Goal: Task Accomplishment & Management: Complete application form

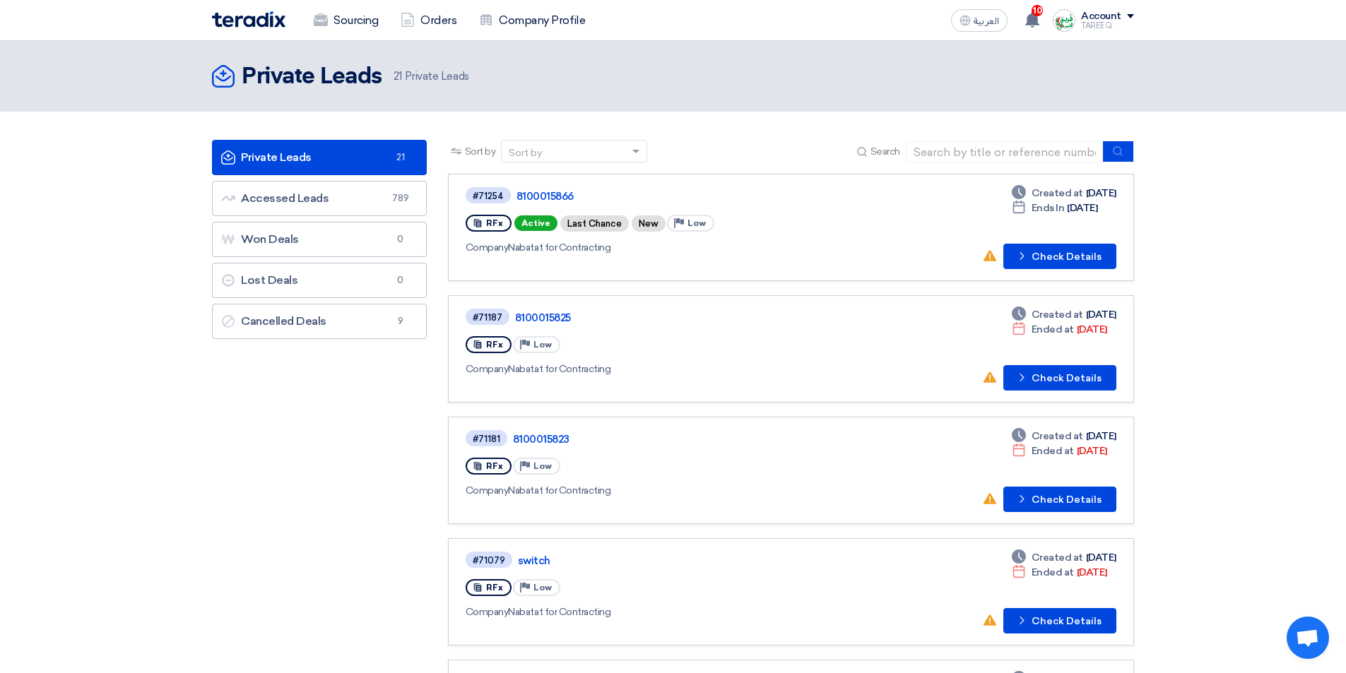
click at [843, 238] on div "#71254 8100015866 RFx Active Last Chance New Priority Low Company Nabatat for C…" at bounding box center [668, 227] width 407 height 83
click at [1087, 251] on button "Check details Check Details" at bounding box center [1059, 256] width 113 height 25
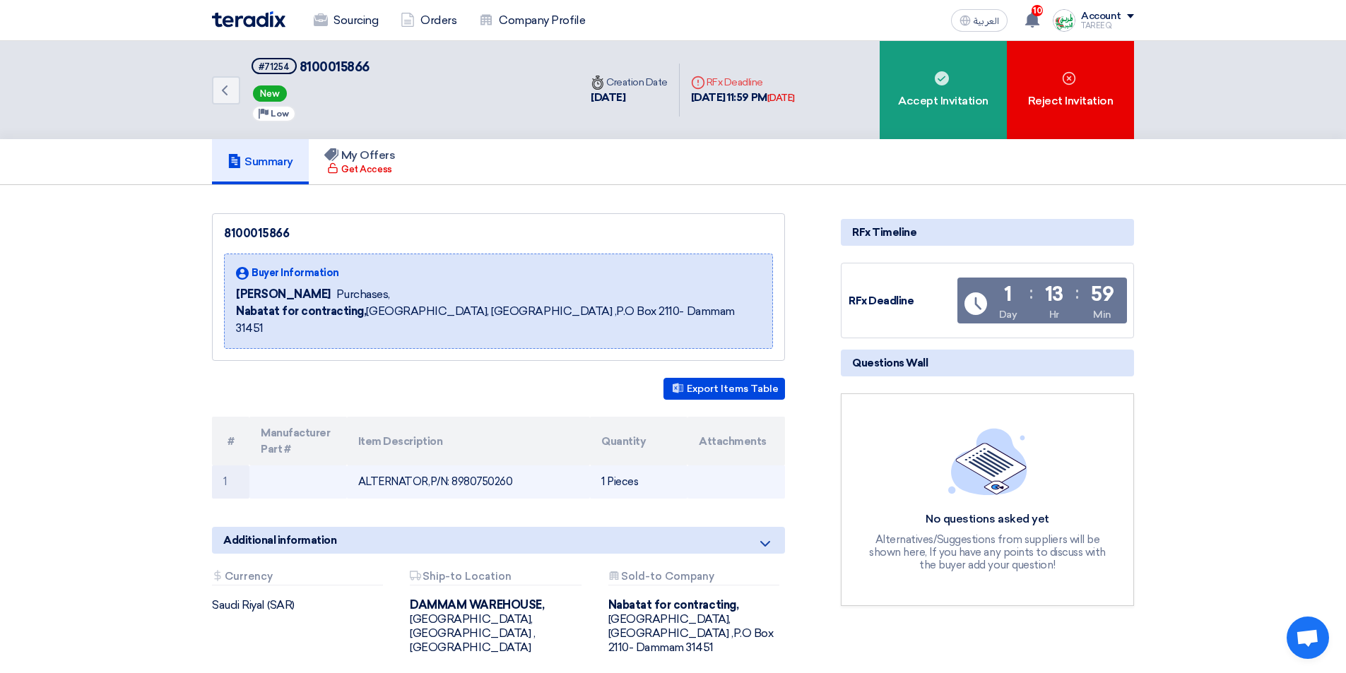
click at [474, 465] on td "ALTERNATOR,P/N: 8980750260" at bounding box center [469, 481] width 244 height 33
click at [475, 465] on td "ALTERNATOR,P/N: 8980750260" at bounding box center [469, 481] width 244 height 33
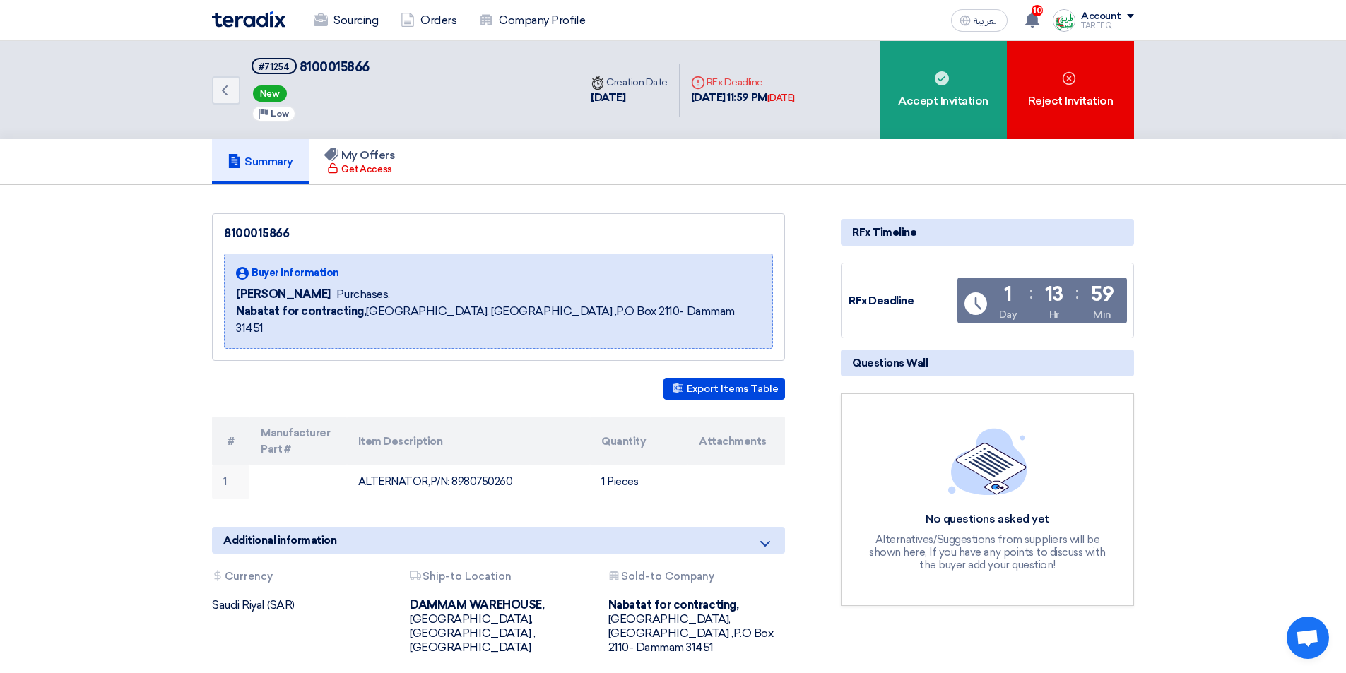
copy td "8980750260"
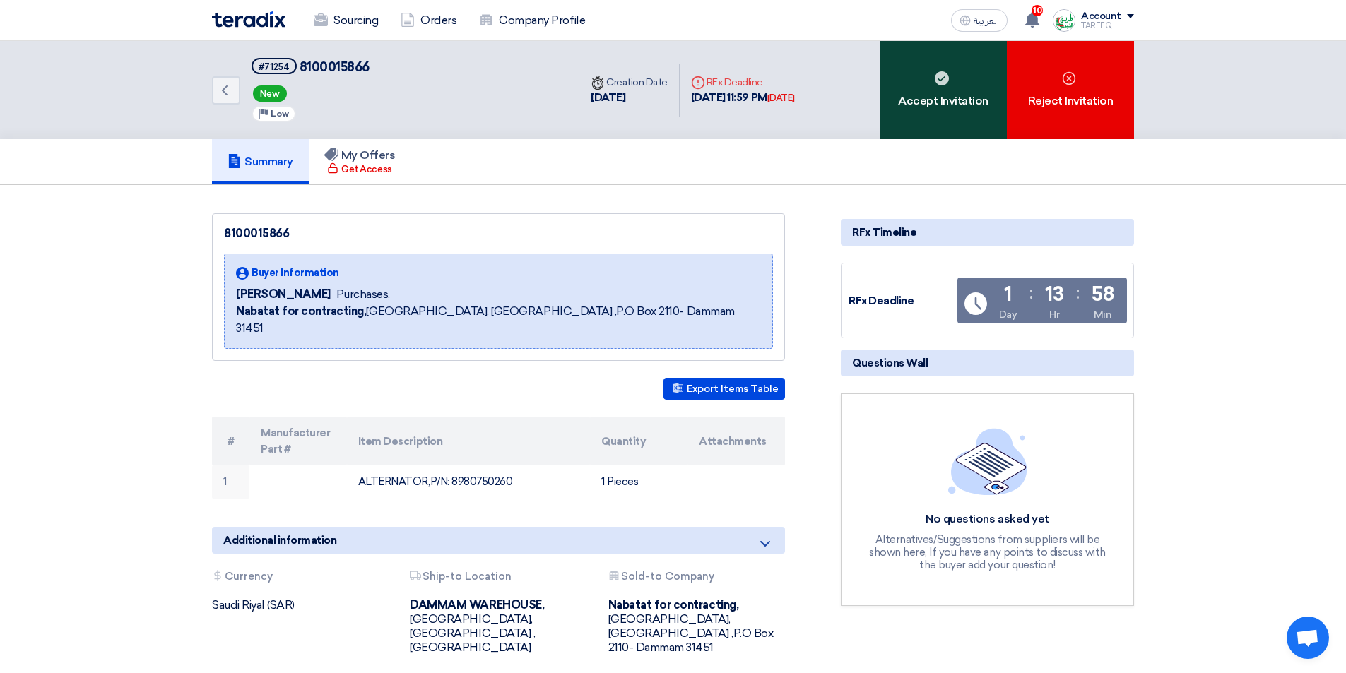
click at [912, 97] on div "Accept Invitation" at bounding box center [942, 90] width 127 height 98
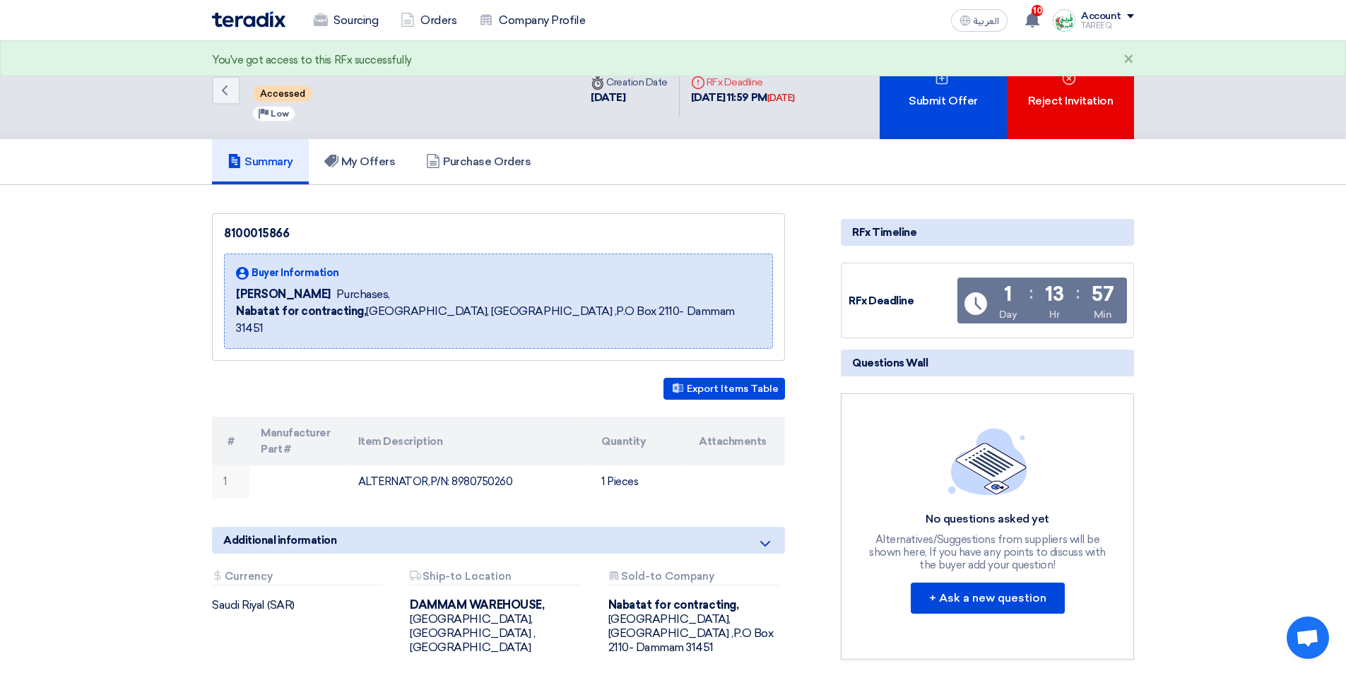
click at [912, 97] on div "Submit Offer" at bounding box center [942, 90] width 127 height 98
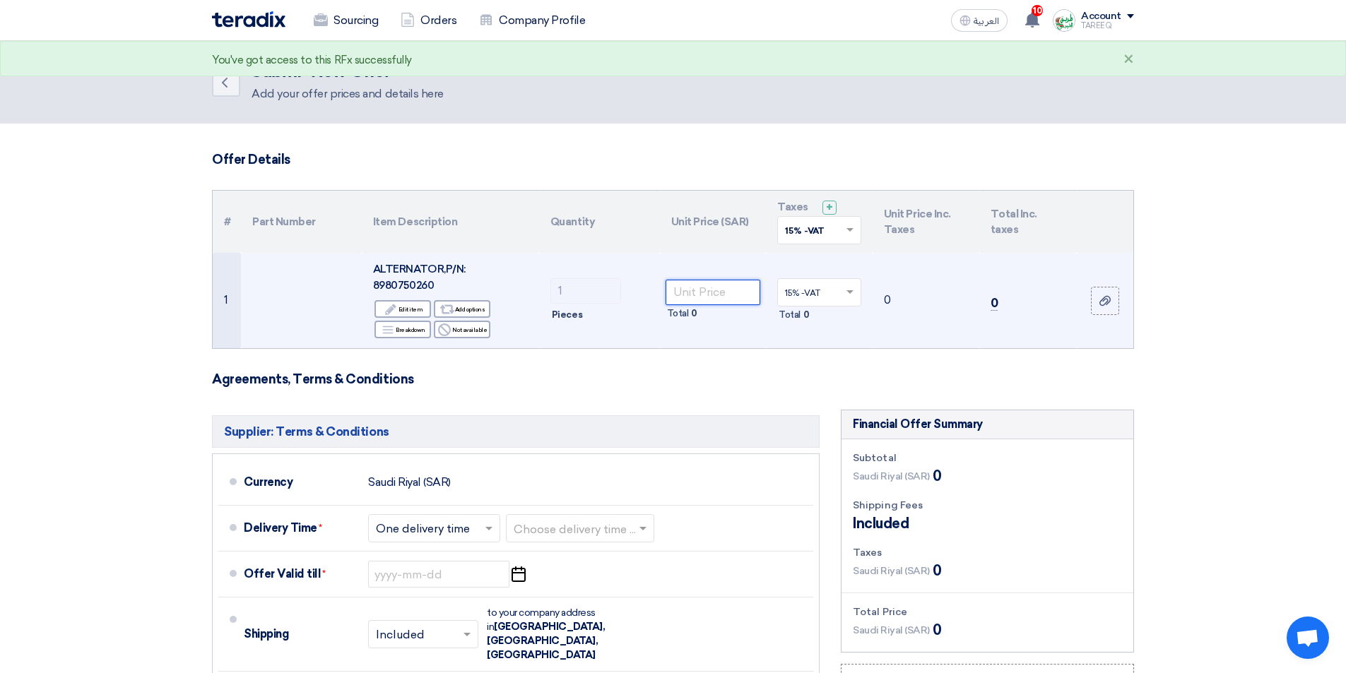
click at [710, 280] on input "number" at bounding box center [712, 292] width 95 height 25
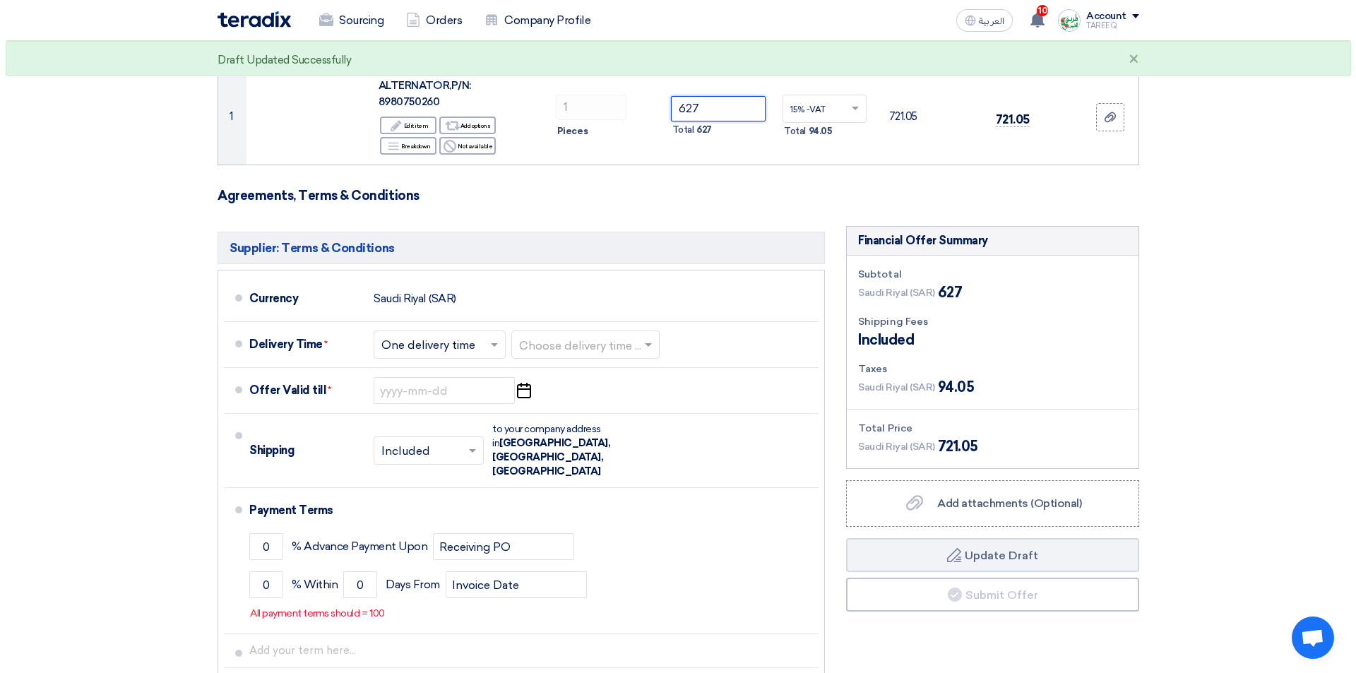
scroll to position [212, 0]
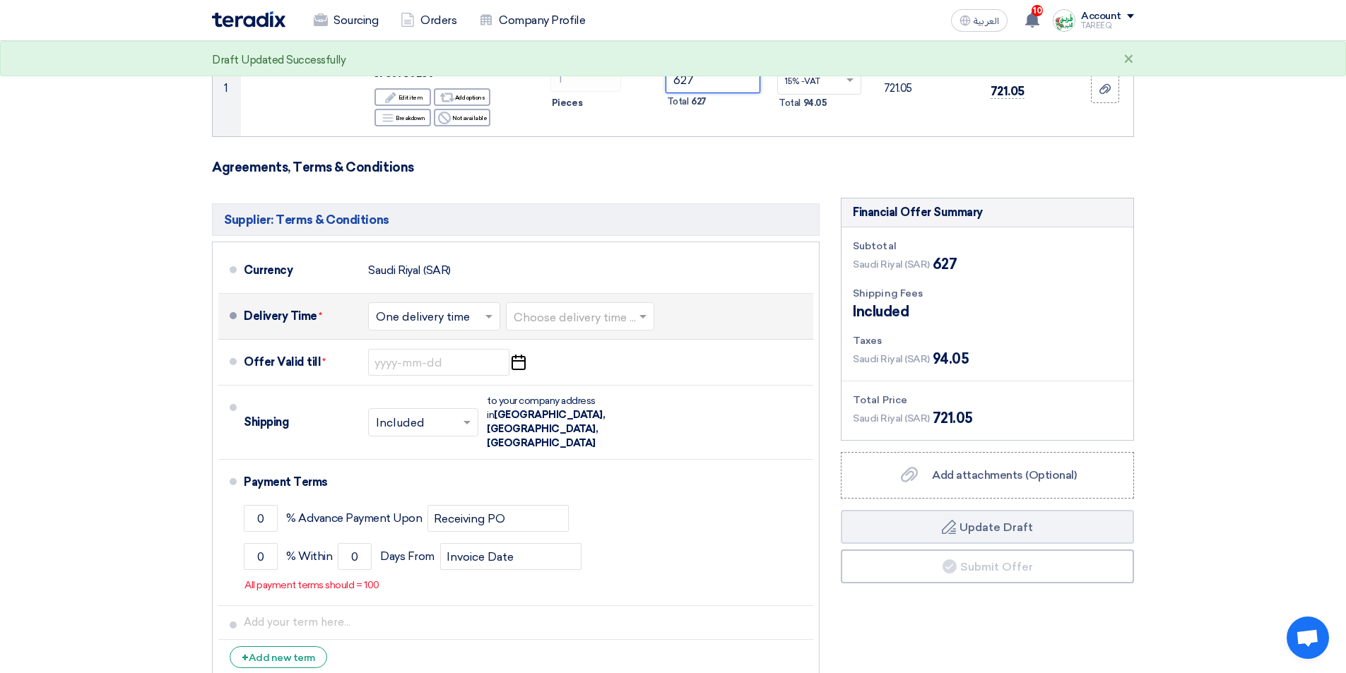
type input "627"
click at [595, 308] on input "text" at bounding box center [580, 318] width 134 height 20
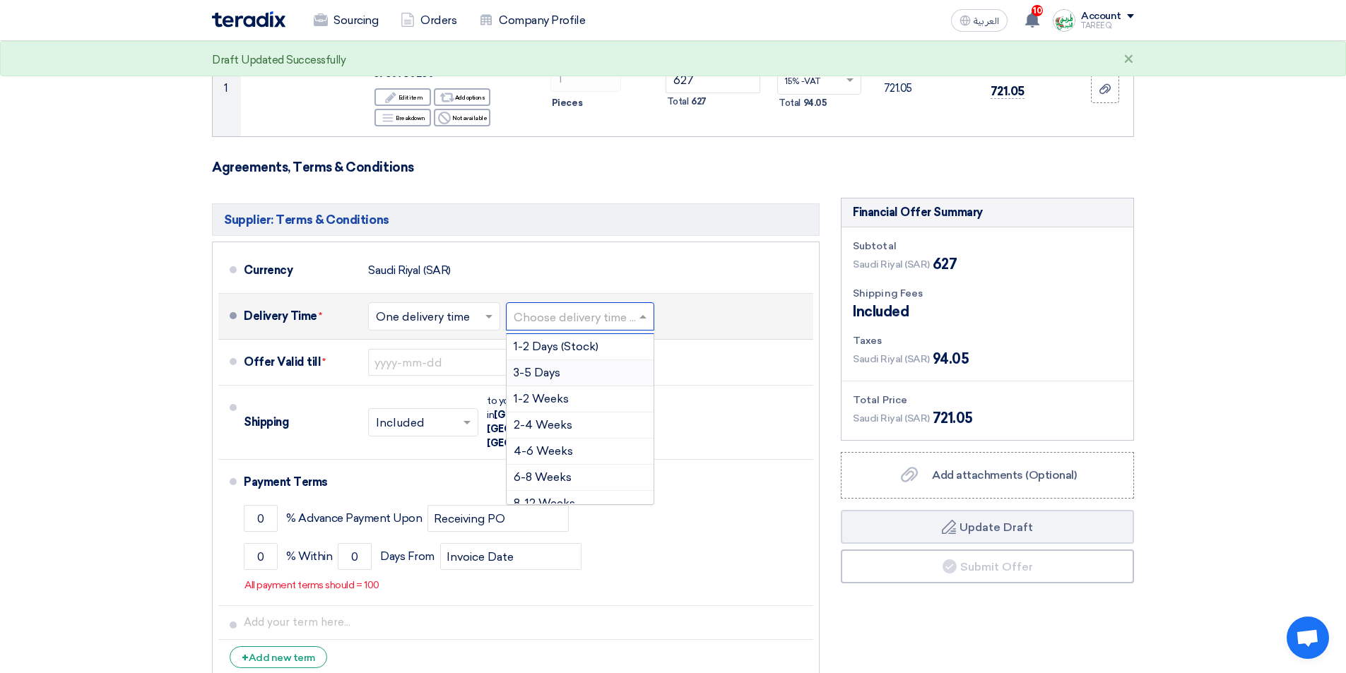
click at [545, 366] on span "3-5 Days" at bounding box center [536, 372] width 47 height 13
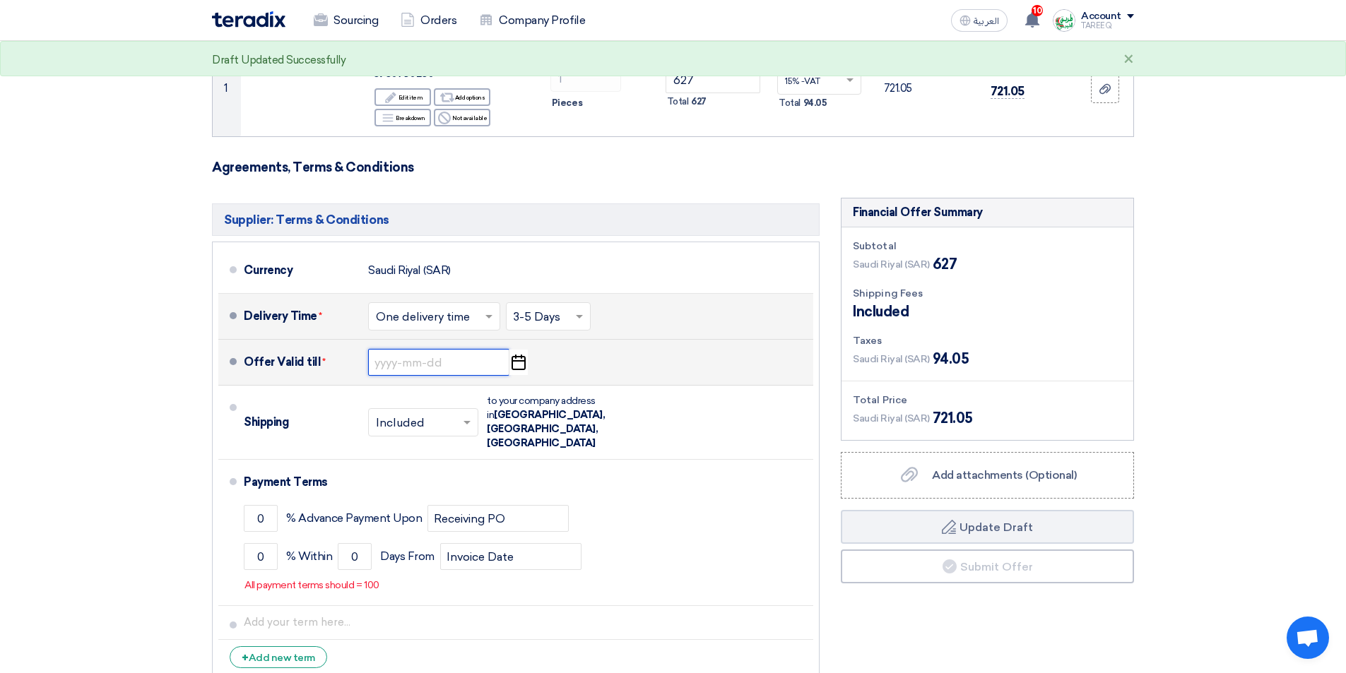
click at [424, 349] on input at bounding box center [438, 362] width 141 height 27
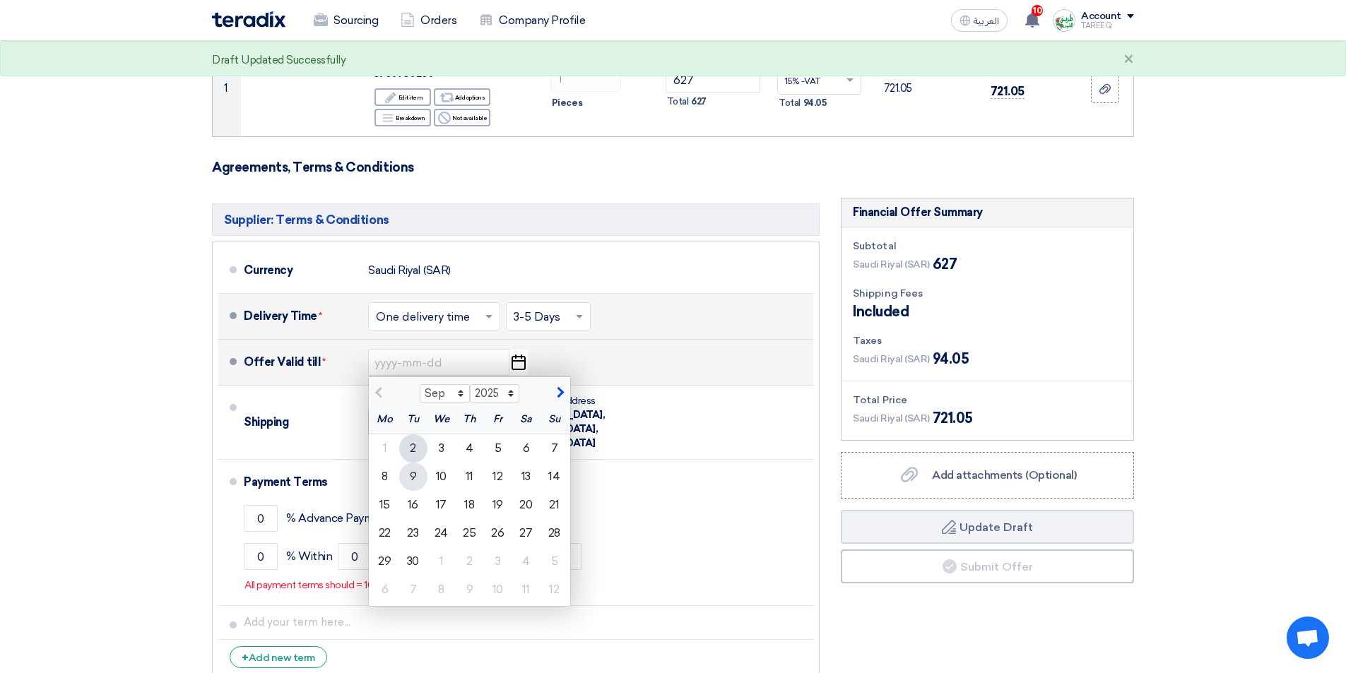
click at [406, 468] on div "9" at bounding box center [413, 477] width 28 height 28
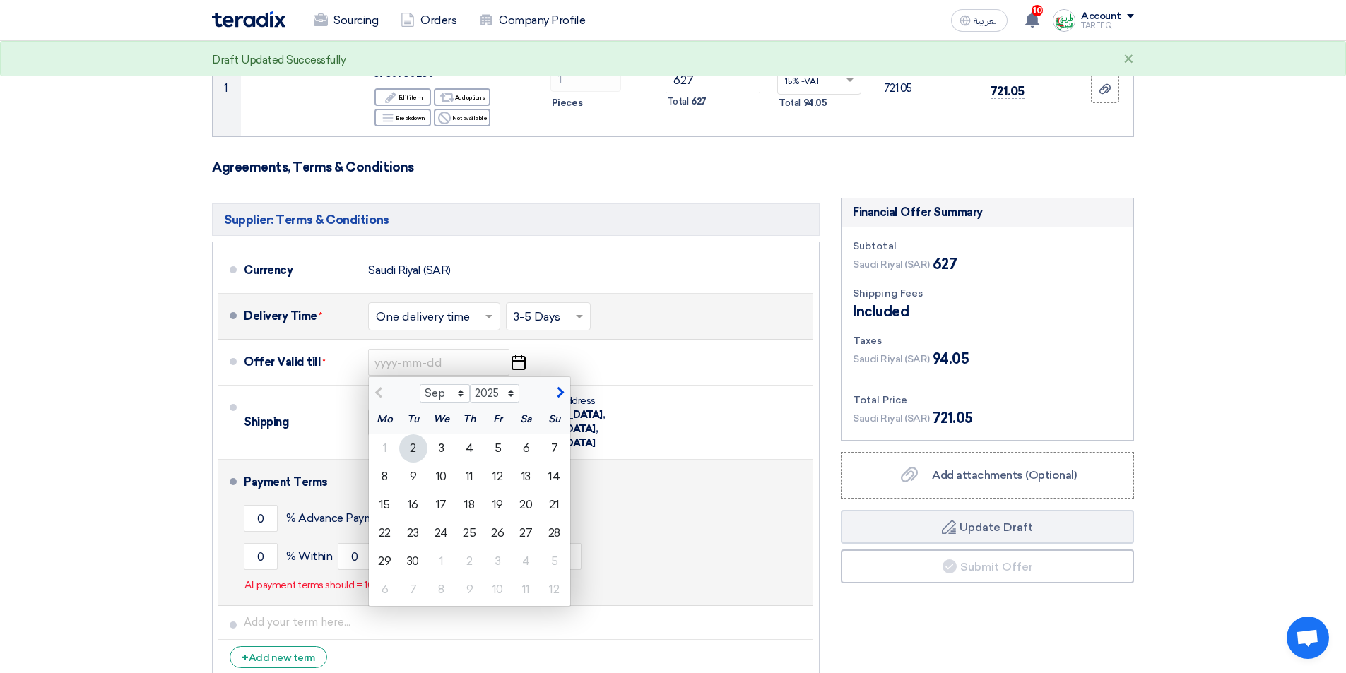
type input "9/9/2025"
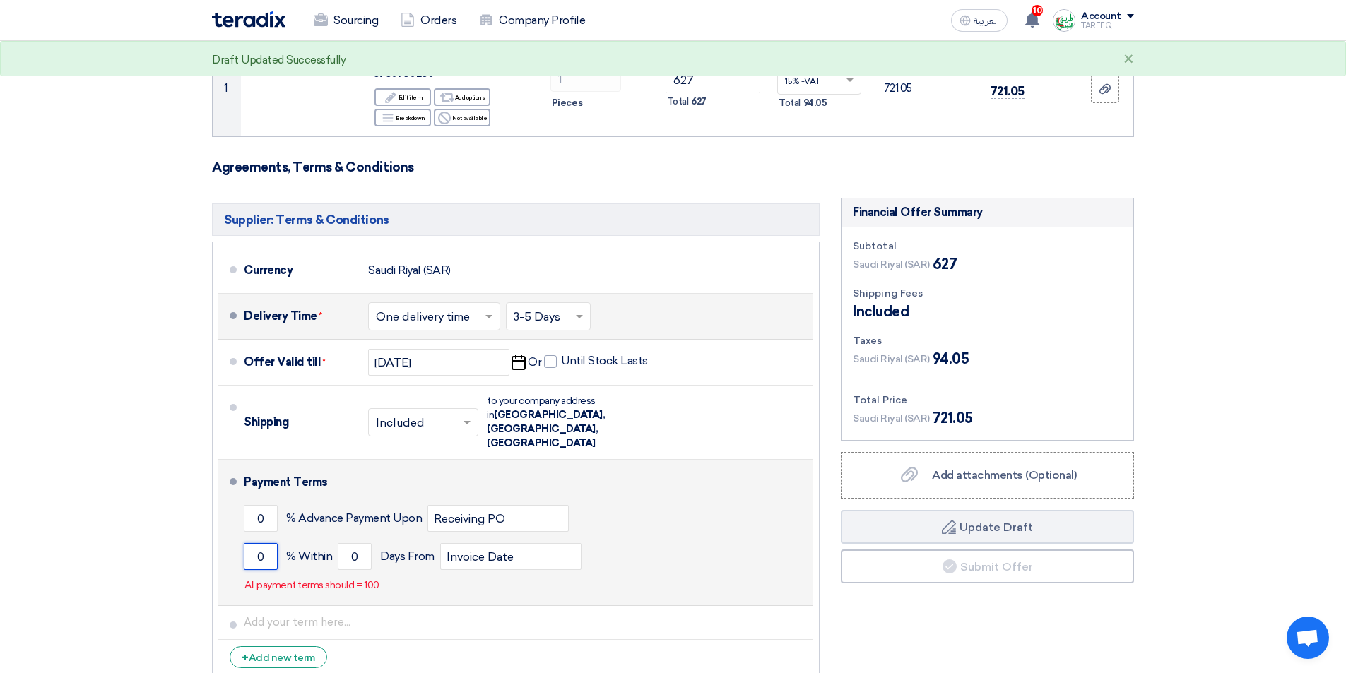
click at [253, 543] on input "0" at bounding box center [261, 556] width 34 height 27
type input "100"
click at [343, 543] on input "0" at bounding box center [355, 556] width 34 height 27
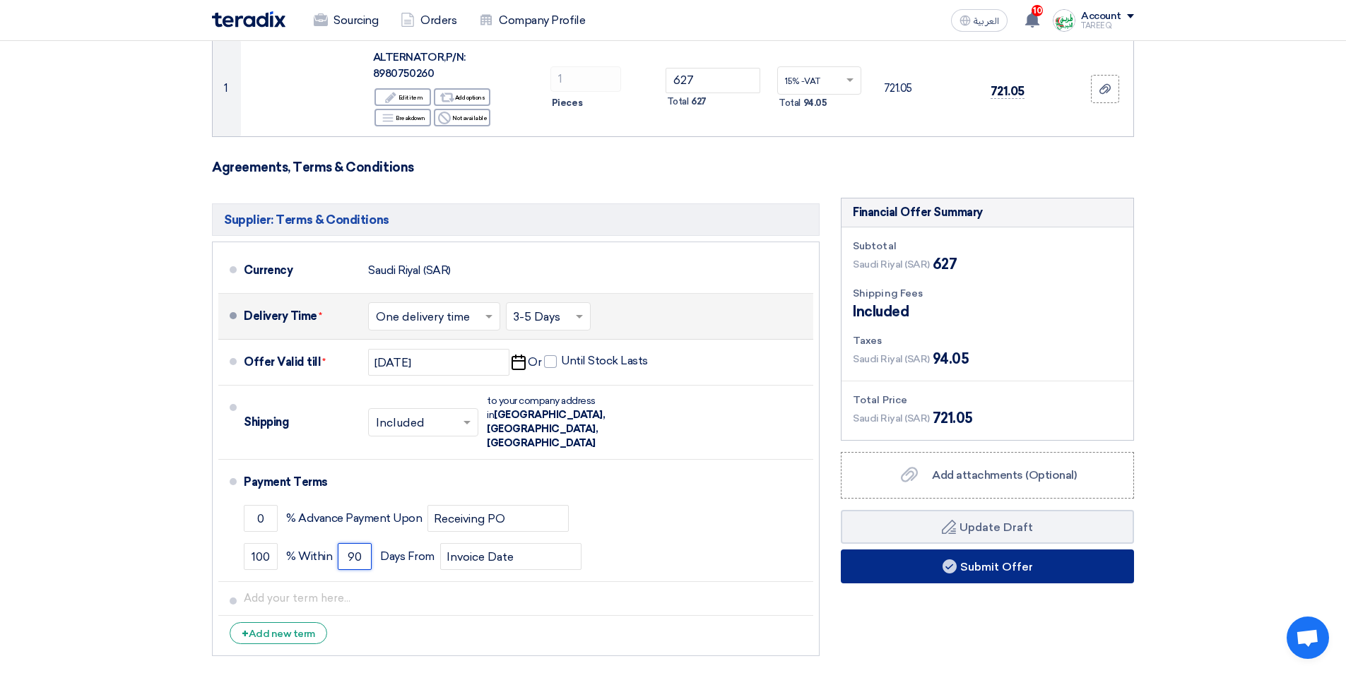
type input "90"
click at [1011, 550] on button "Submit Offer" at bounding box center [987, 567] width 293 height 34
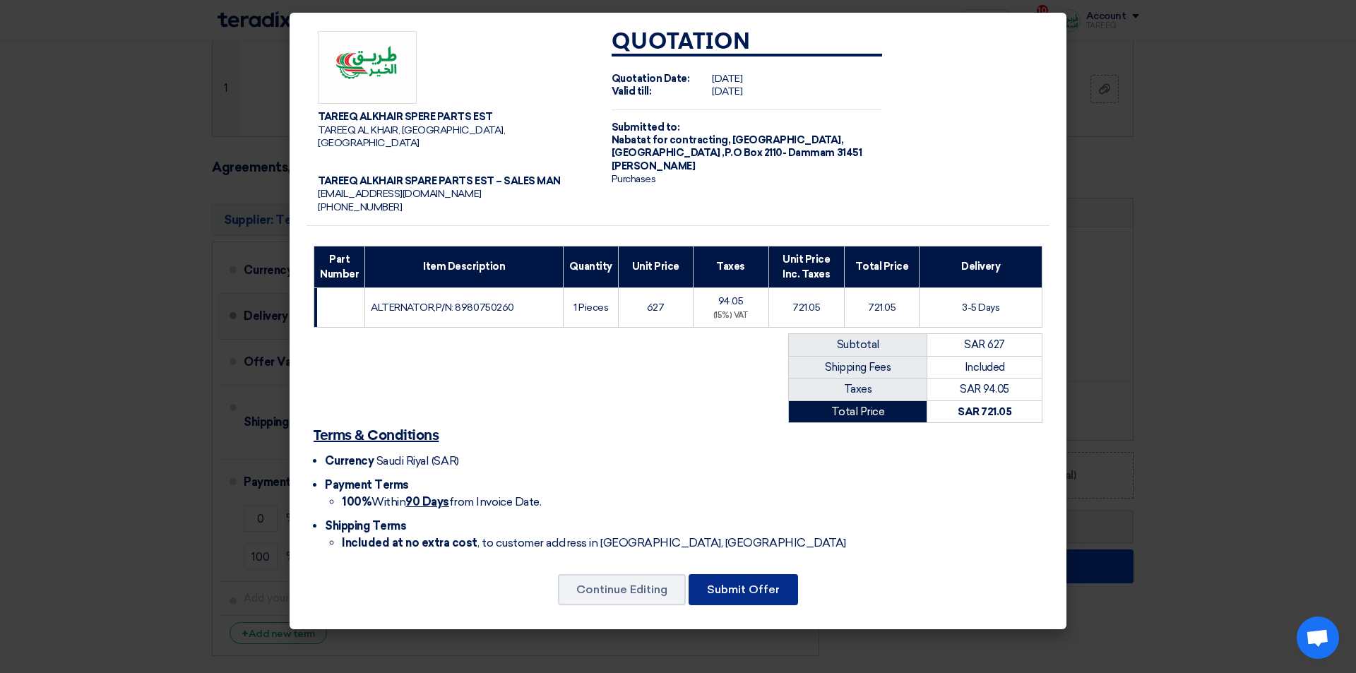
click at [744, 579] on button "Submit Offer" at bounding box center [743, 589] width 109 height 31
